Goal: Information Seeking & Learning: Learn about a topic

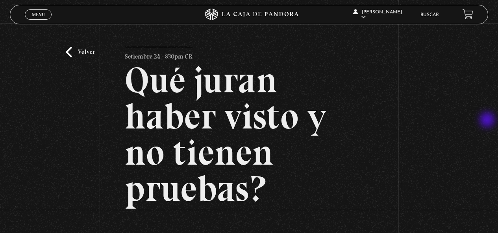
scroll to position [118, 0]
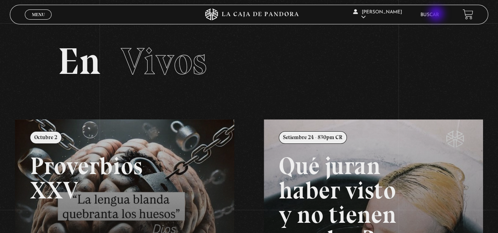
click at [437, 15] on link "Buscar" at bounding box center [429, 15] width 18 height 5
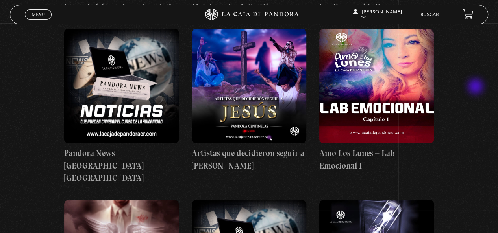
scroll to position [3304, 0]
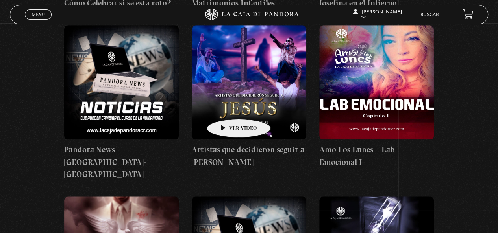
click at [226, 107] on figure at bounding box center [249, 82] width 114 height 114
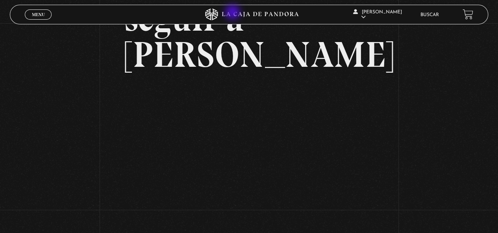
scroll to position [118, 0]
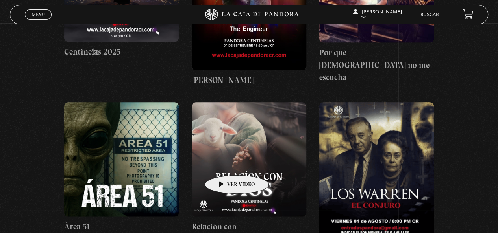
scroll to position [433, 0]
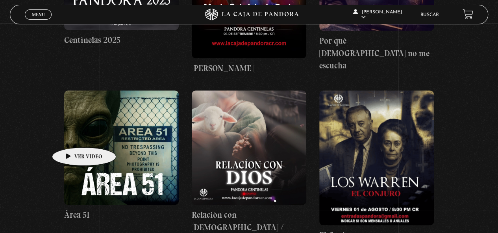
click at [72, 136] on figure at bounding box center [121, 147] width 114 height 114
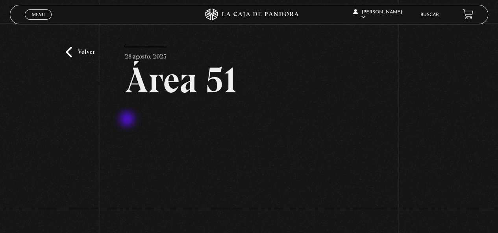
scroll to position [39, 0]
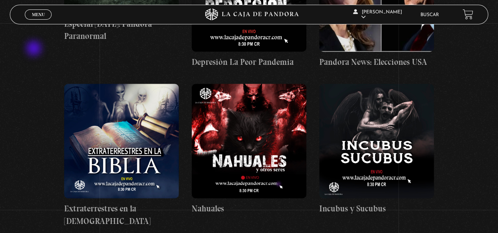
scroll to position [3737, 0]
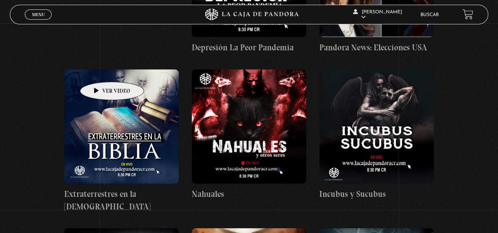
click at [100, 70] on figure at bounding box center [121, 127] width 114 height 114
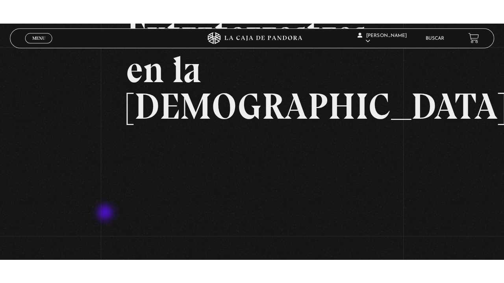
scroll to position [79, 0]
